Goal: Find specific page/section: Find specific page/section

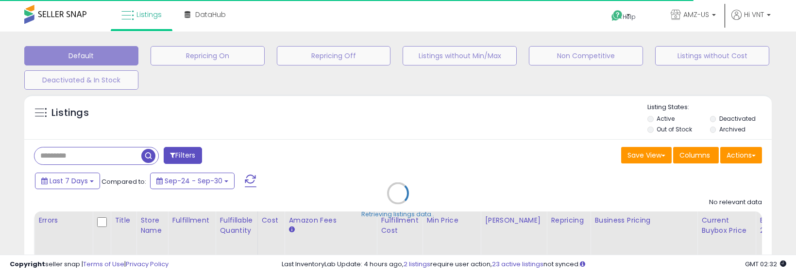
type input "**********"
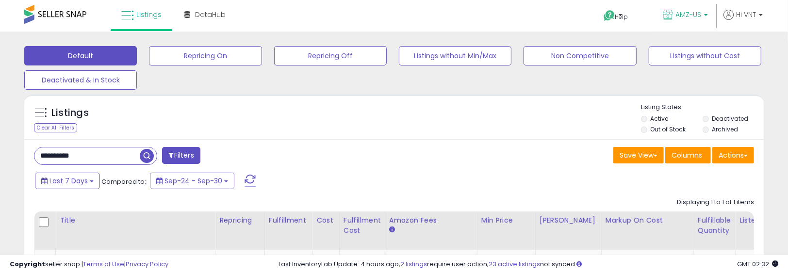
click at [699, 17] on span "AMZ-US" at bounding box center [689, 15] width 26 height 10
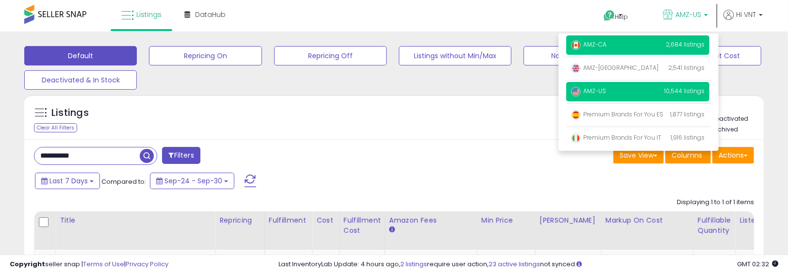
click at [620, 40] on p "AMZ-CA 2,684 listings" at bounding box center [637, 44] width 143 height 19
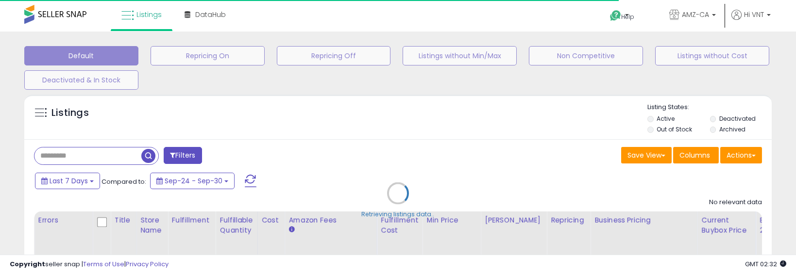
type input "**********"
